Goal: Task Accomplishment & Management: Use online tool/utility

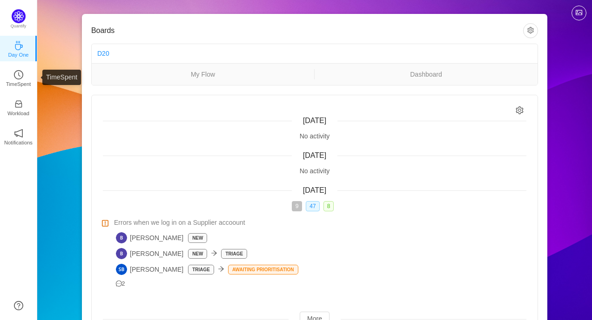
click at [18, 74] on icon "icon: clock-circle" at bounding box center [18, 74] width 9 height 9
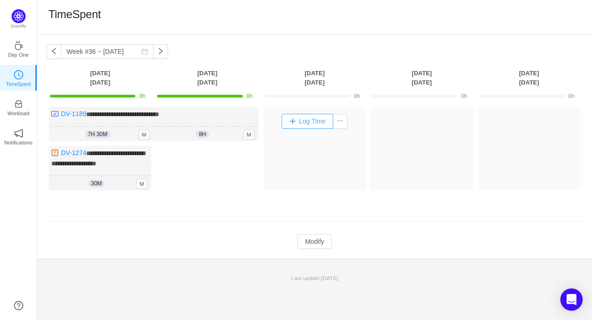
click at [293, 120] on button "Log Time" at bounding box center [307, 121] width 52 height 15
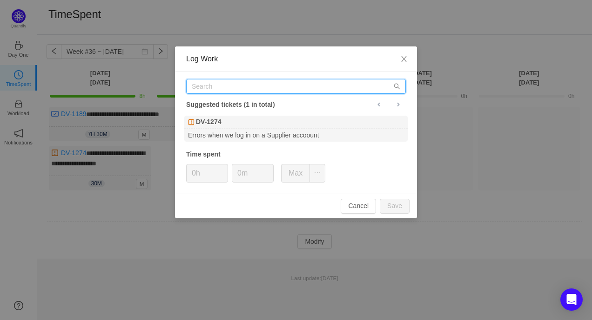
click at [297, 90] on input "text" at bounding box center [296, 86] width 220 height 15
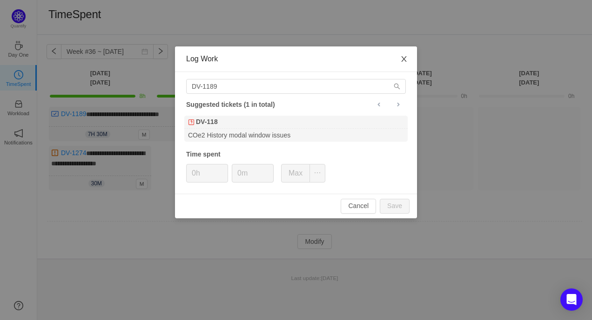
click at [400, 56] on icon "icon: close" at bounding box center [403, 58] width 7 height 7
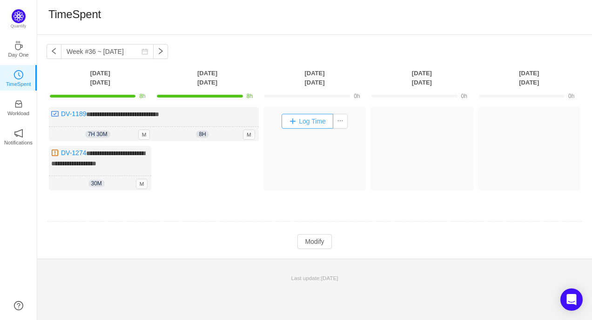
click at [287, 121] on button "Log Time" at bounding box center [307, 121] width 52 height 15
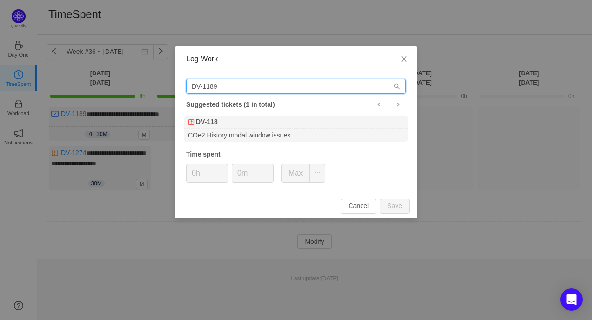
click at [239, 87] on input "DV-1189" at bounding box center [296, 86] width 220 height 15
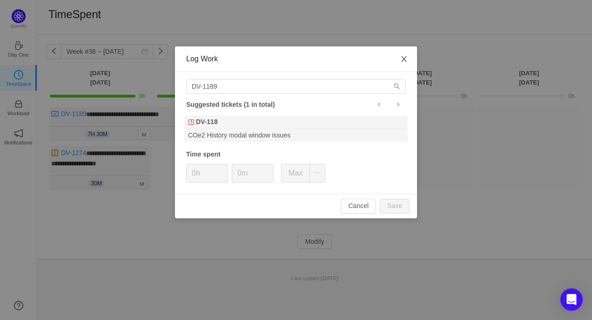
click at [403, 61] on icon "icon: close" at bounding box center [403, 58] width 7 height 7
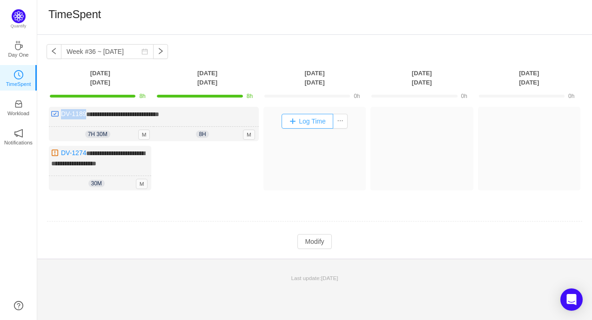
click at [291, 123] on button "Log Time" at bounding box center [307, 121] width 52 height 15
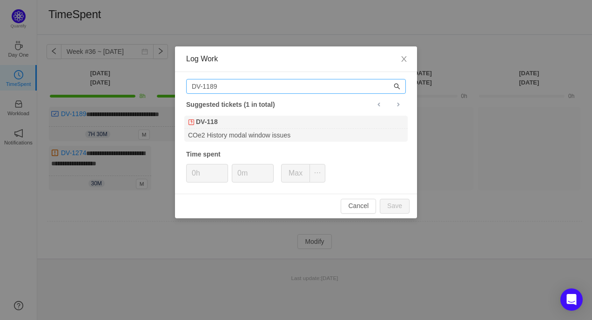
click at [399, 88] on icon "icon: search" at bounding box center [396, 86] width 7 height 7
click at [289, 84] on input "DV-1189" at bounding box center [296, 86] width 220 height 15
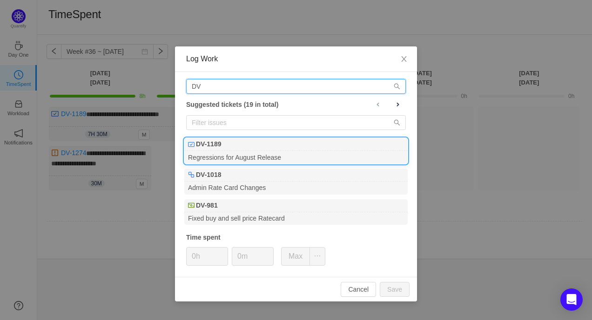
type input "DV"
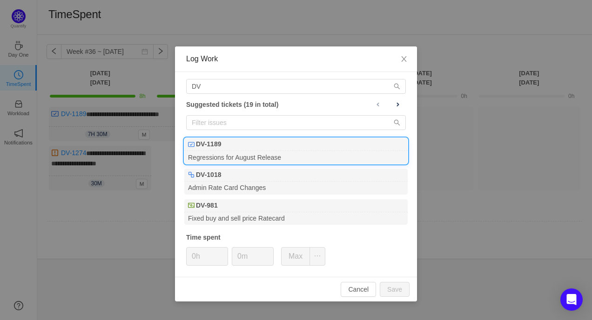
click at [244, 147] on div "DV-1189" at bounding box center [295, 144] width 223 height 13
click at [405, 293] on button "Save" at bounding box center [395, 289] width 30 height 15
type input "0h"
